Goal: Complete application form

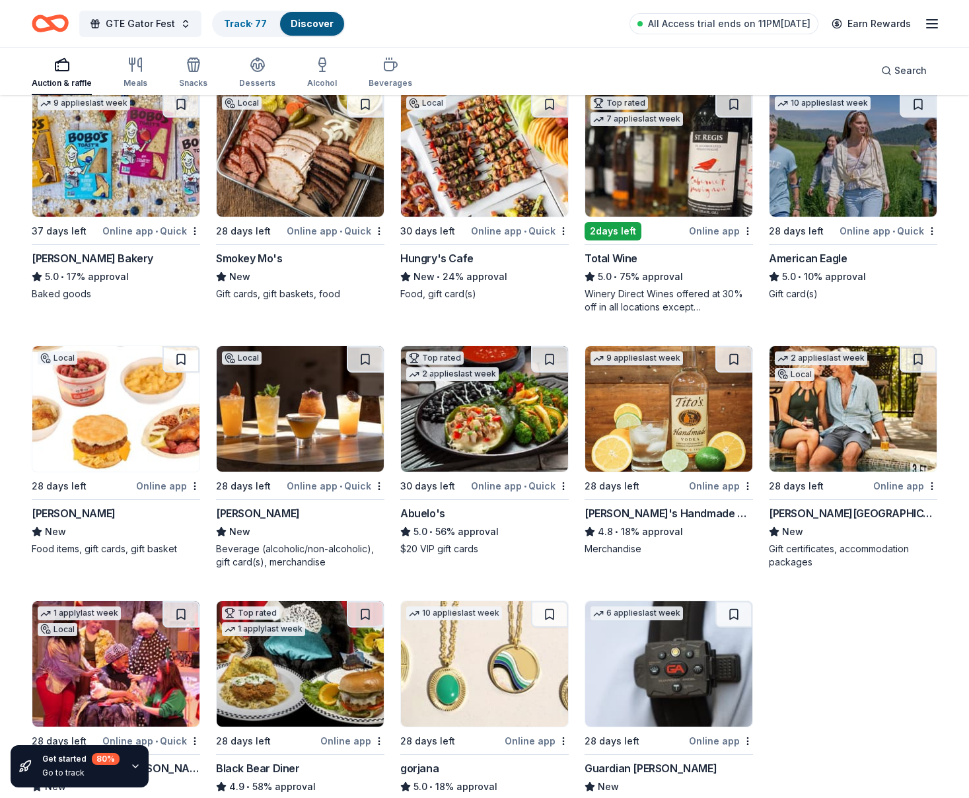
scroll to position [1431, 0]
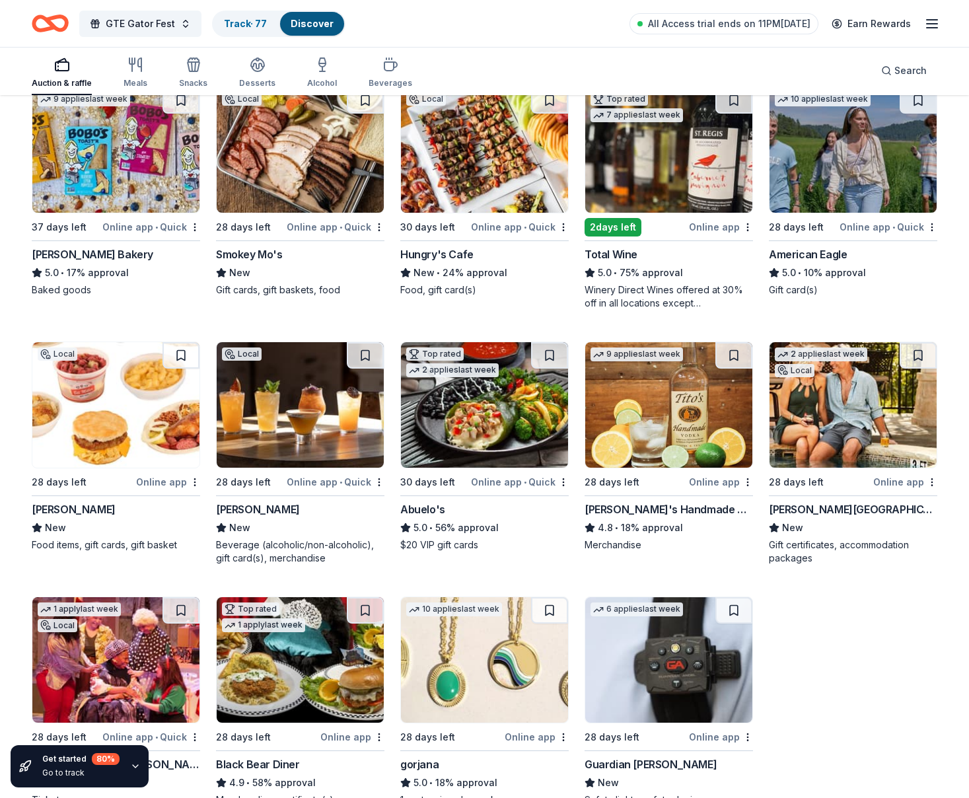
click at [844, 481] on div "28 days left" at bounding box center [820, 481] width 102 height 17
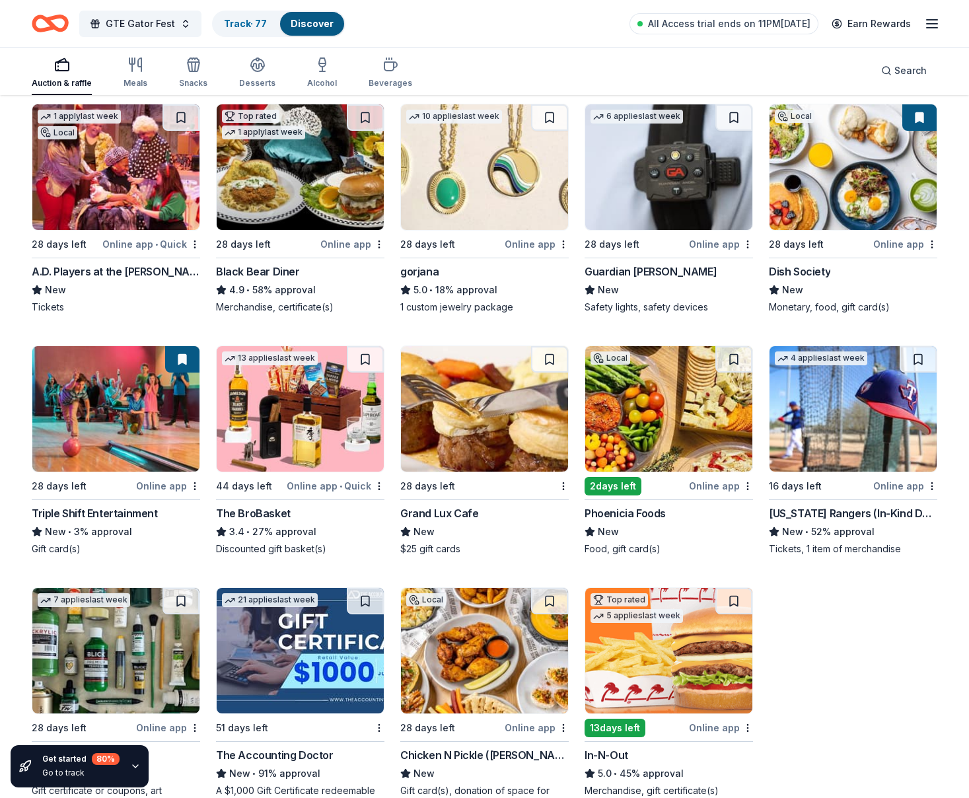
scroll to position [1926, 0]
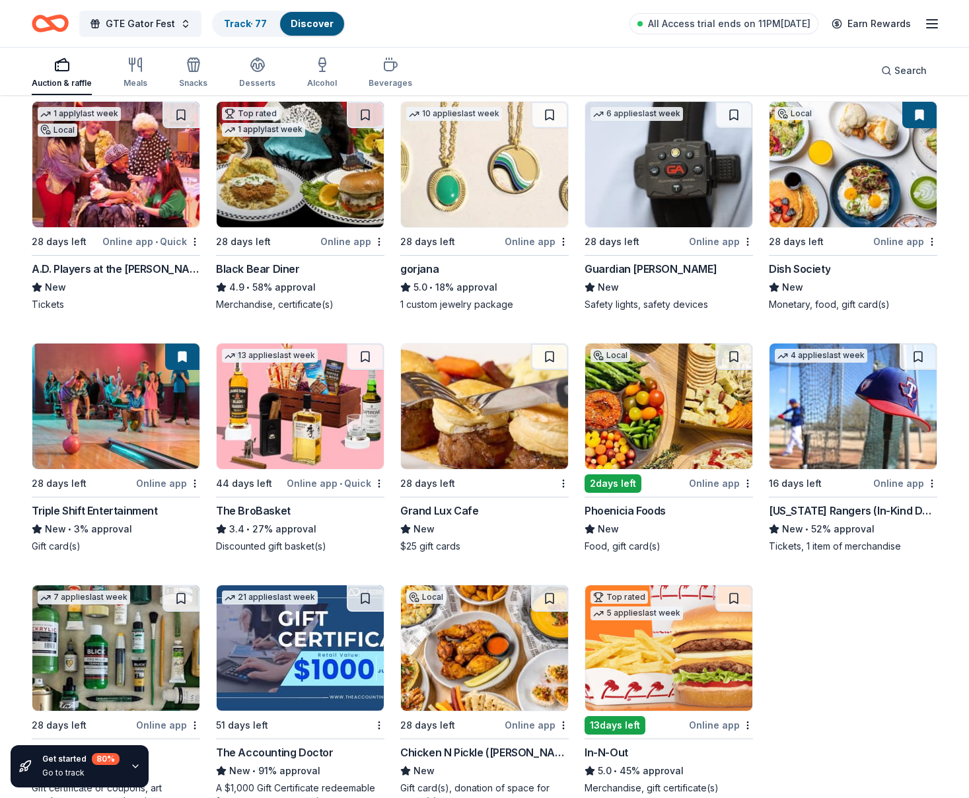
click at [116, 266] on div "A.D. Players at the George Theater" at bounding box center [116, 269] width 168 height 16
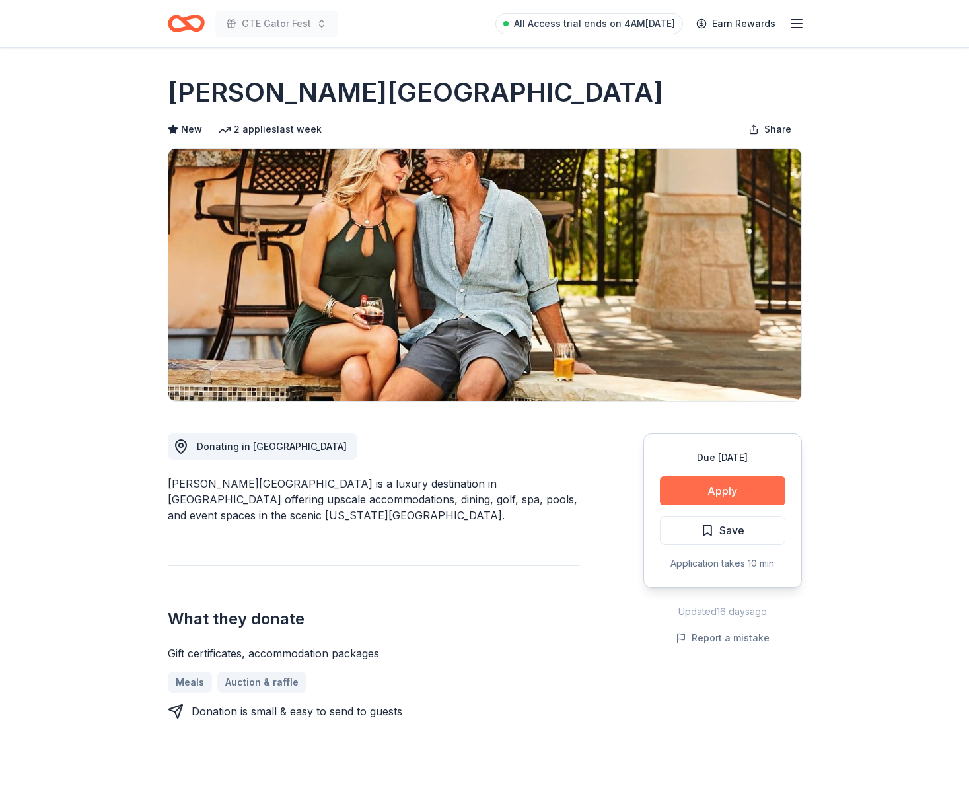
click at [731, 483] on button "Apply" at bounding box center [722, 490] width 125 height 29
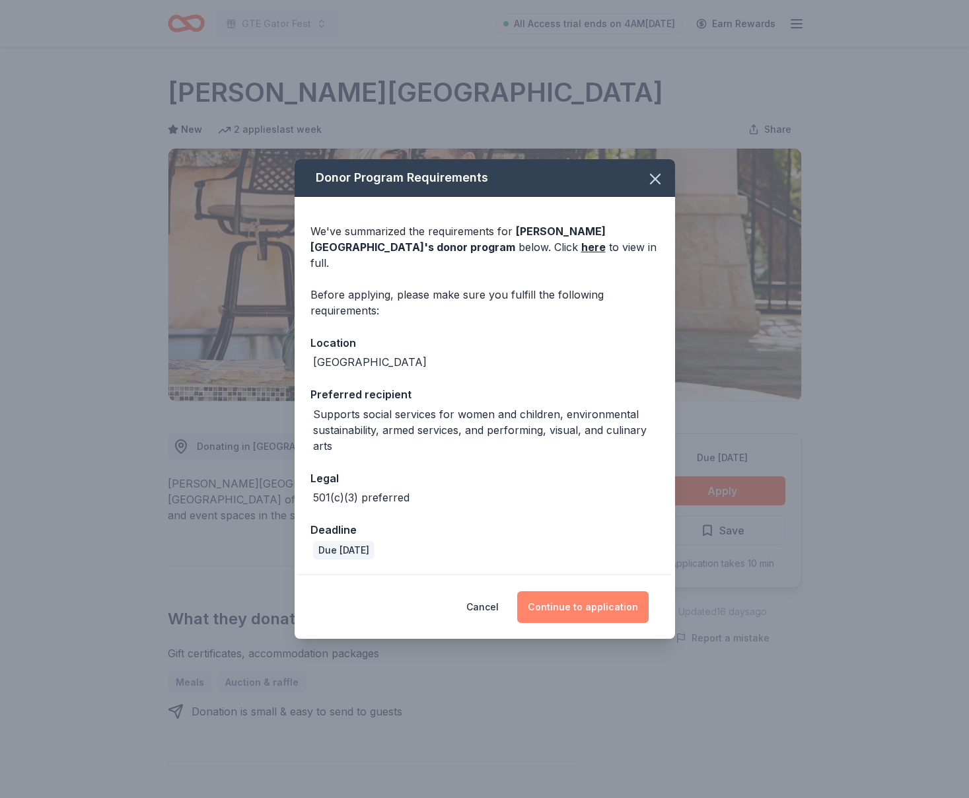
click at [584, 591] on button "Continue to application" at bounding box center [582, 607] width 131 height 32
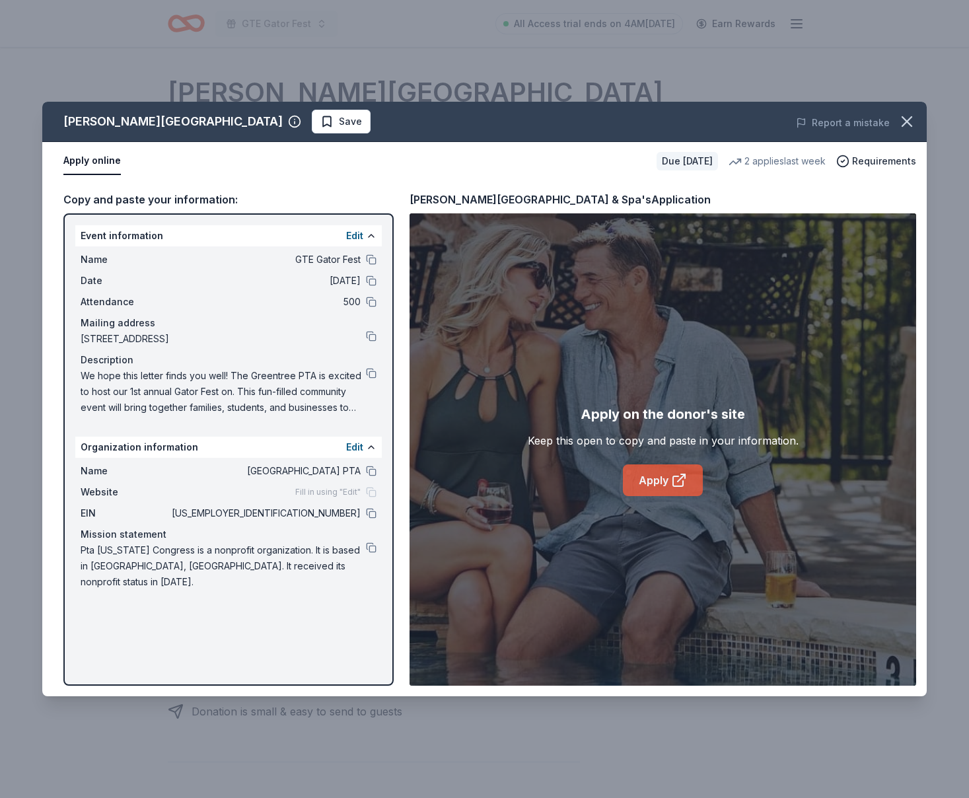
click at [640, 493] on link "Apply" at bounding box center [663, 480] width 80 height 32
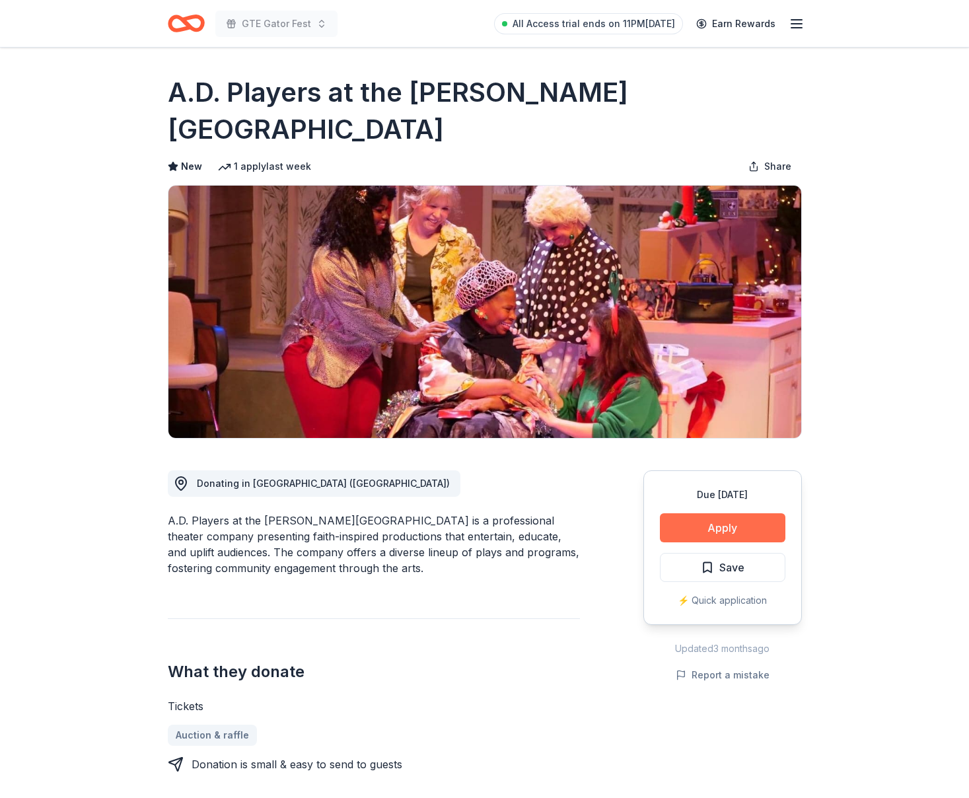
click at [763, 513] on button "Apply" at bounding box center [722, 527] width 125 height 29
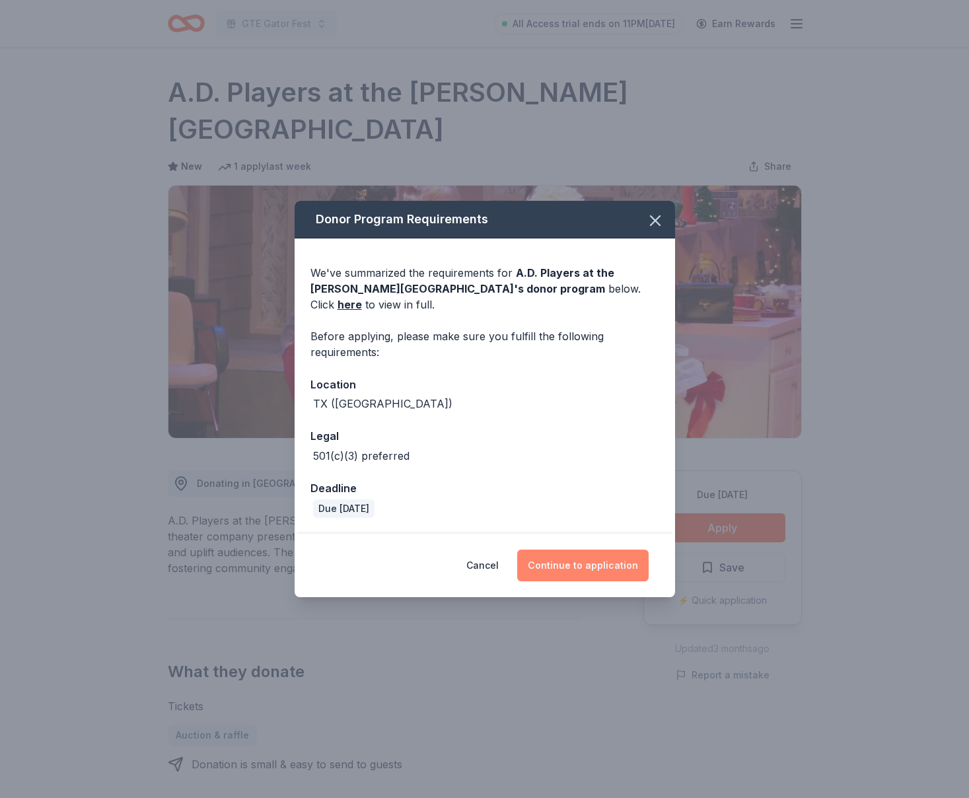
click at [590, 557] on button "Continue to application" at bounding box center [582, 565] width 131 height 32
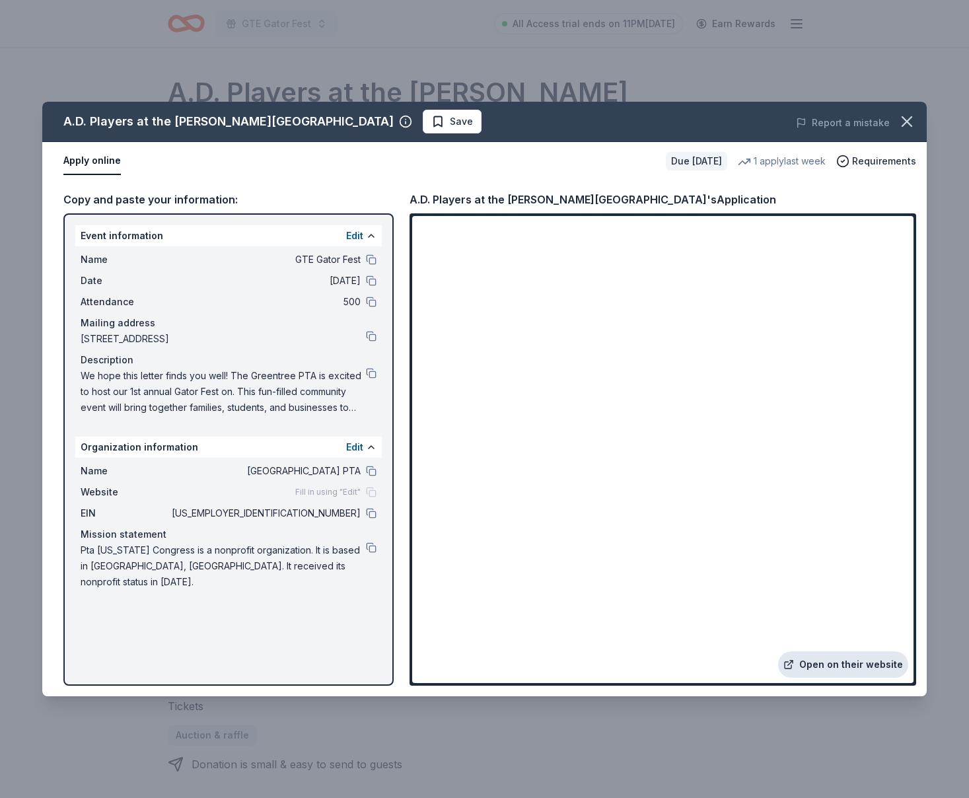
click at [825, 665] on link "Open on their website" at bounding box center [843, 664] width 130 height 26
